Goal: Check status: Check status

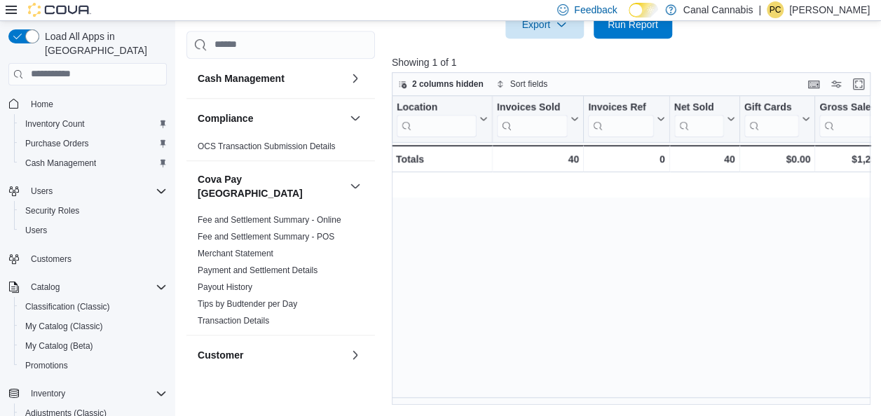
scroll to position [0, 1712]
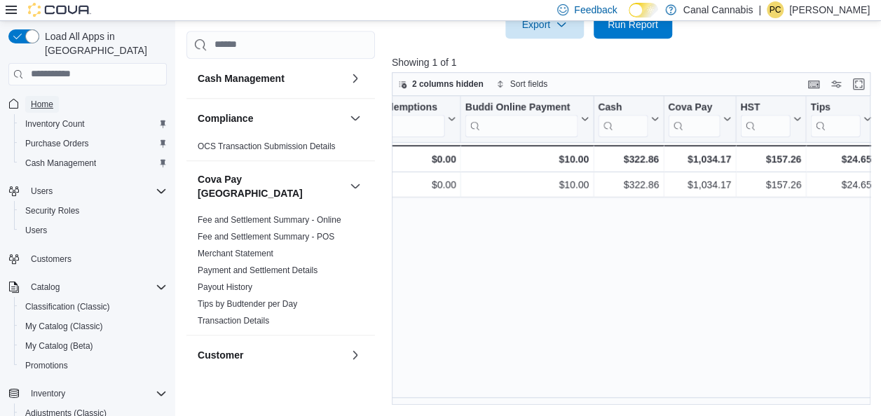
click at [39, 99] on span "Home" at bounding box center [42, 104] width 22 height 11
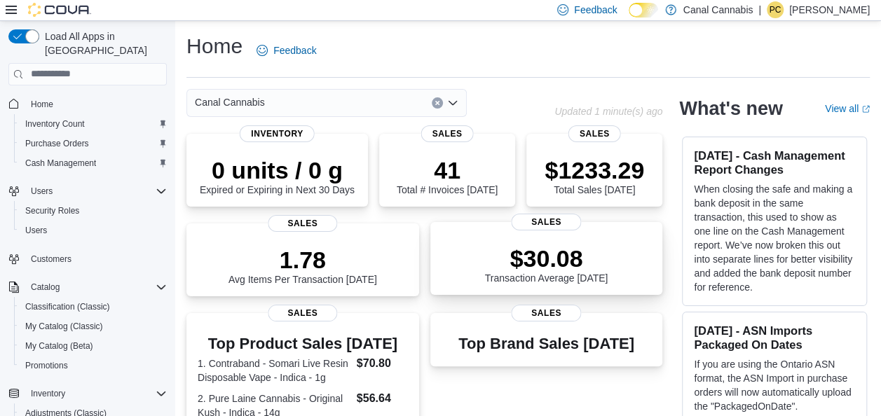
click at [560, 268] on p "$30.08" at bounding box center [546, 259] width 123 height 28
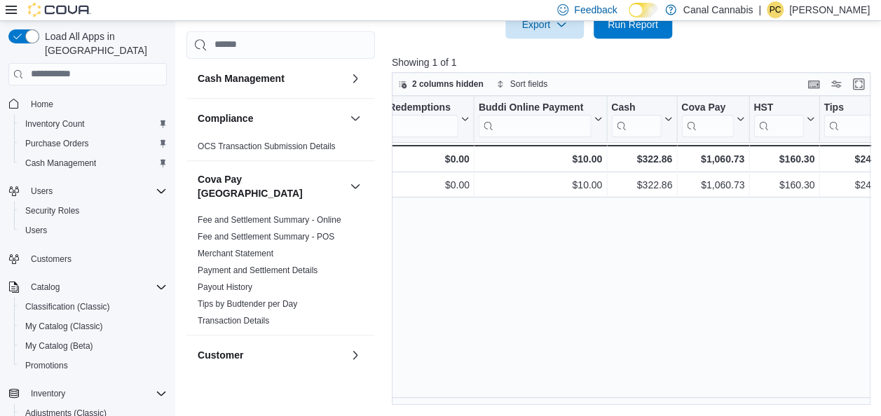
scroll to position [0, 1712]
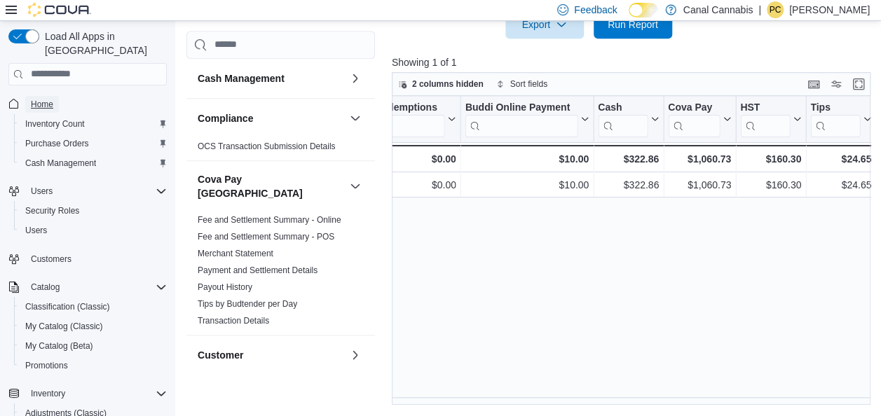
click at [50, 99] on span "Home" at bounding box center [42, 104] width 22 height 11
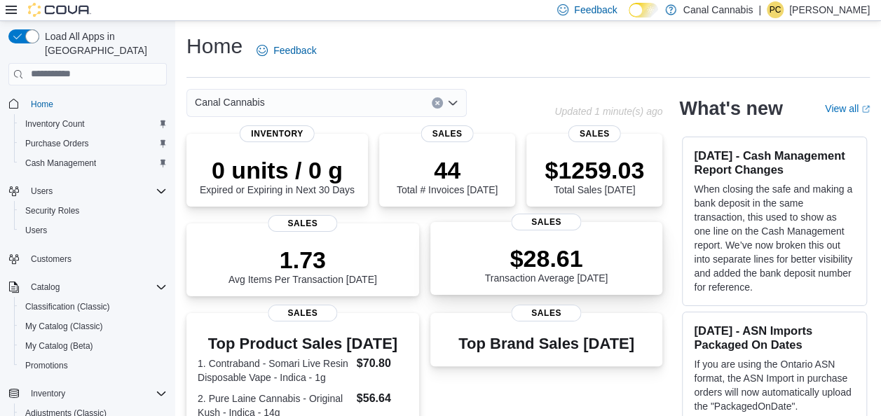
click at [560, 269] on p "$28.61" at bounding box center [546, 259] width 123 height 28
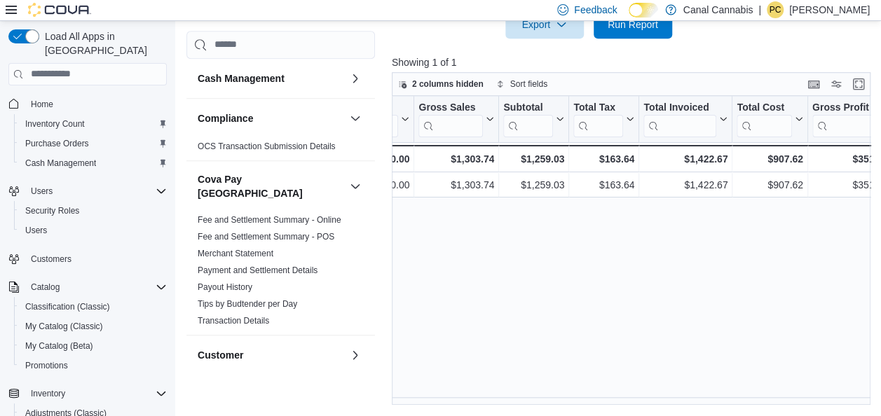
scroll to position [0, 449]
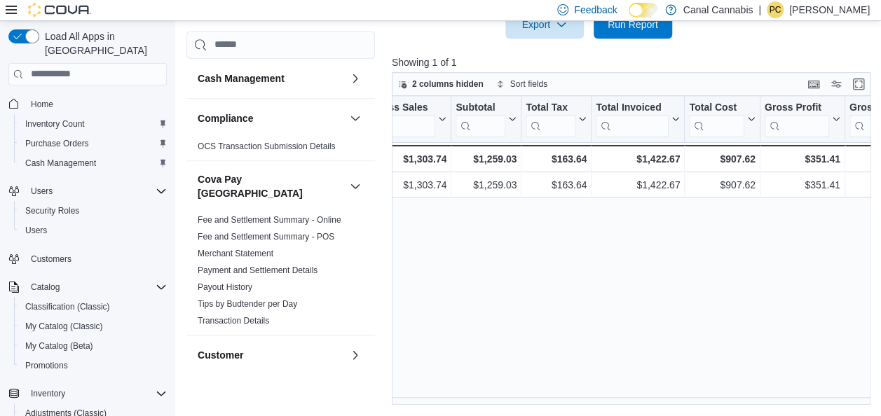
click at [870, 397] on div "Location Click to view column header actions Invoices Sold Click to view column…" at bounding box center [634, 251] width 484 height 310
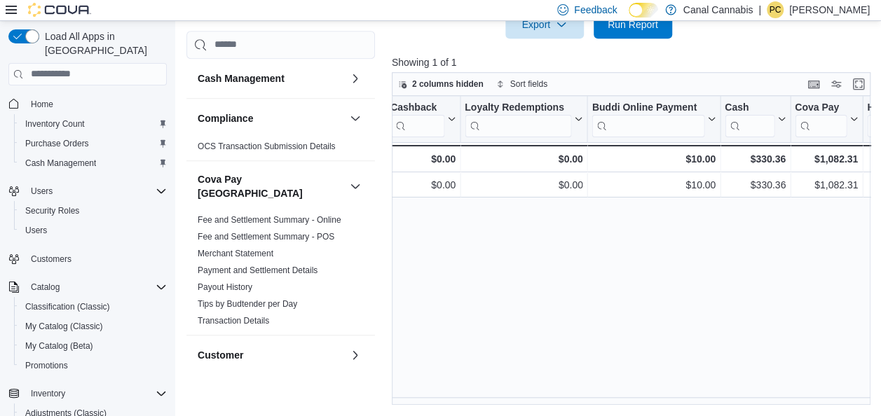
scroll to position [0, 1571]
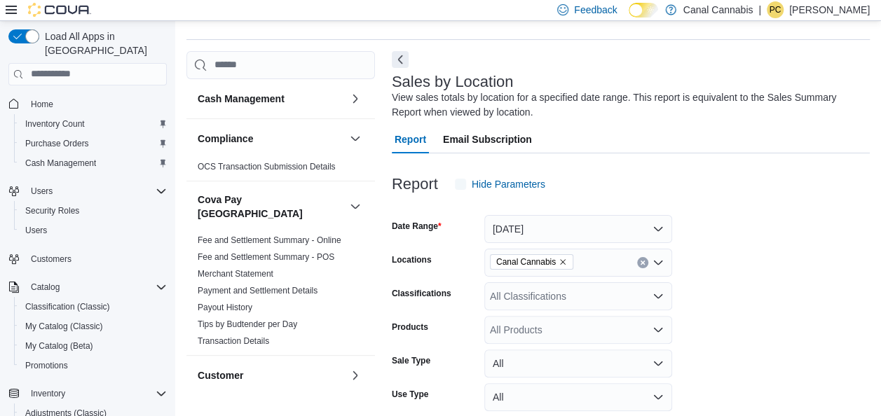
scroll to position [47, 0]
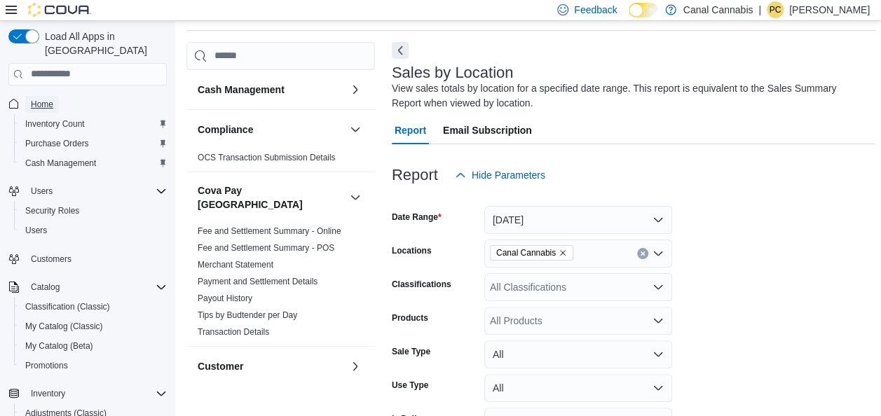
click at [44, 99] on span "Home" at bounding box center [42, 104] width 22 height 11
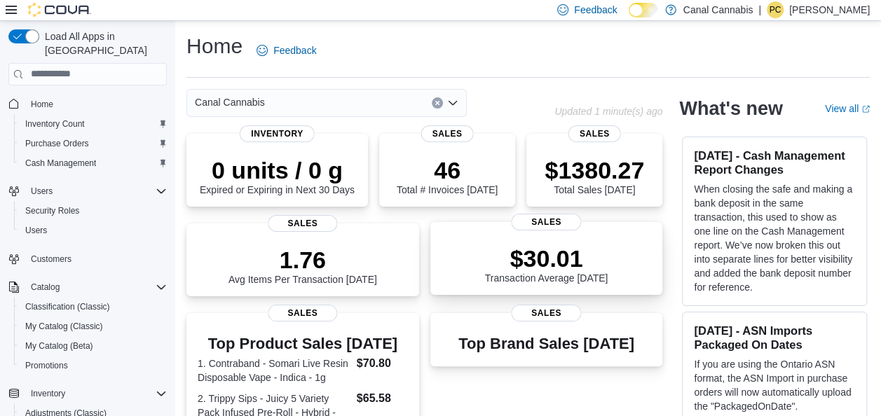
click at [558, 269] on p "$30.01" at bounding box center [546, 259] width 123 height 28
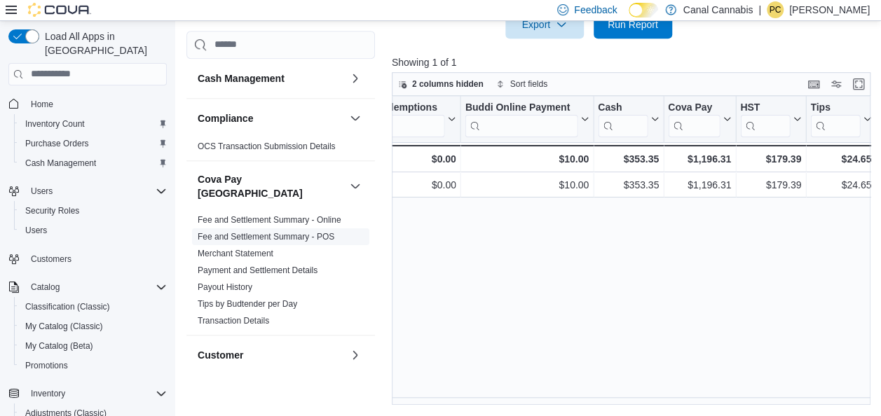
scroll to position [7, 0]
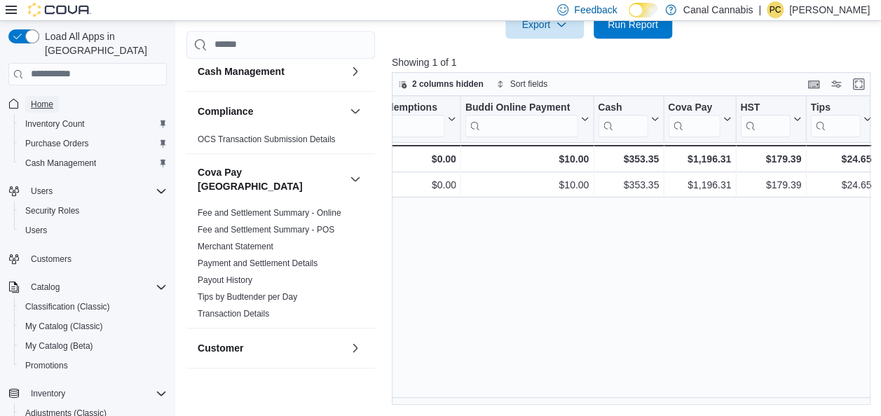
click at [41, 99] on span "Home" at bounding box center [42, 104] width 22 height 11
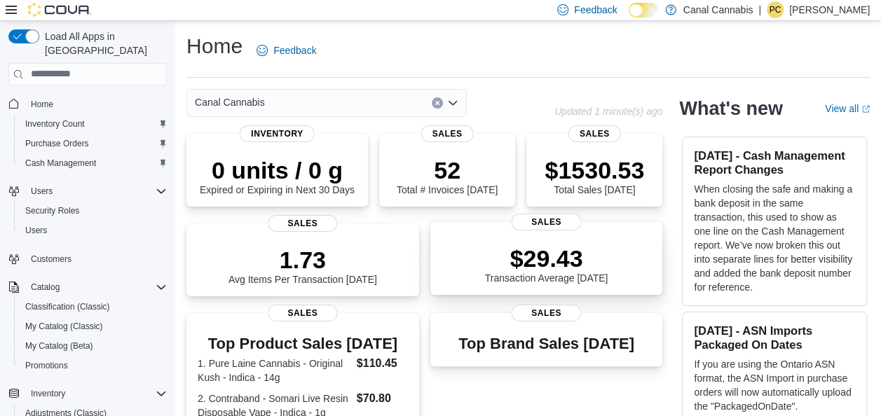
click at [554, 269] on p "$29.43" at bounding box center [546, 259] width 123 height 28
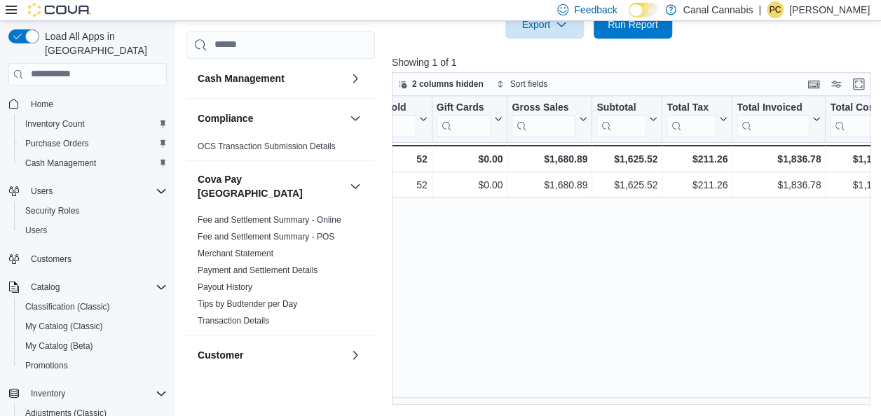
scroll to position [0, 282]
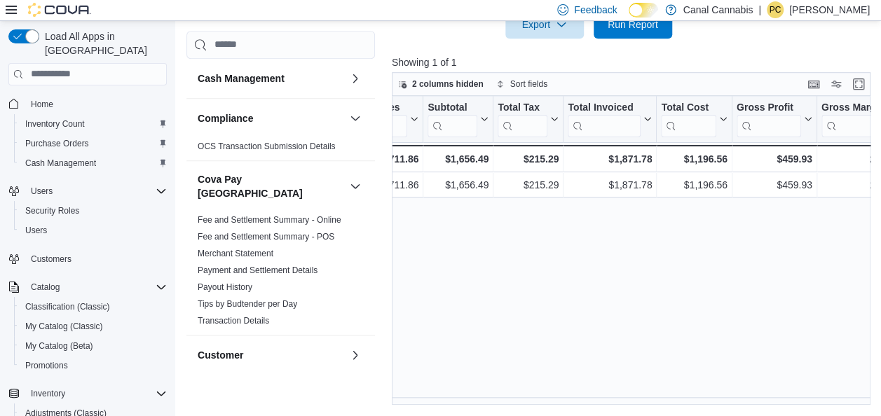
scroll to position [0, 505]
